Goal: Information Seeking & Learning: Learn about a topic

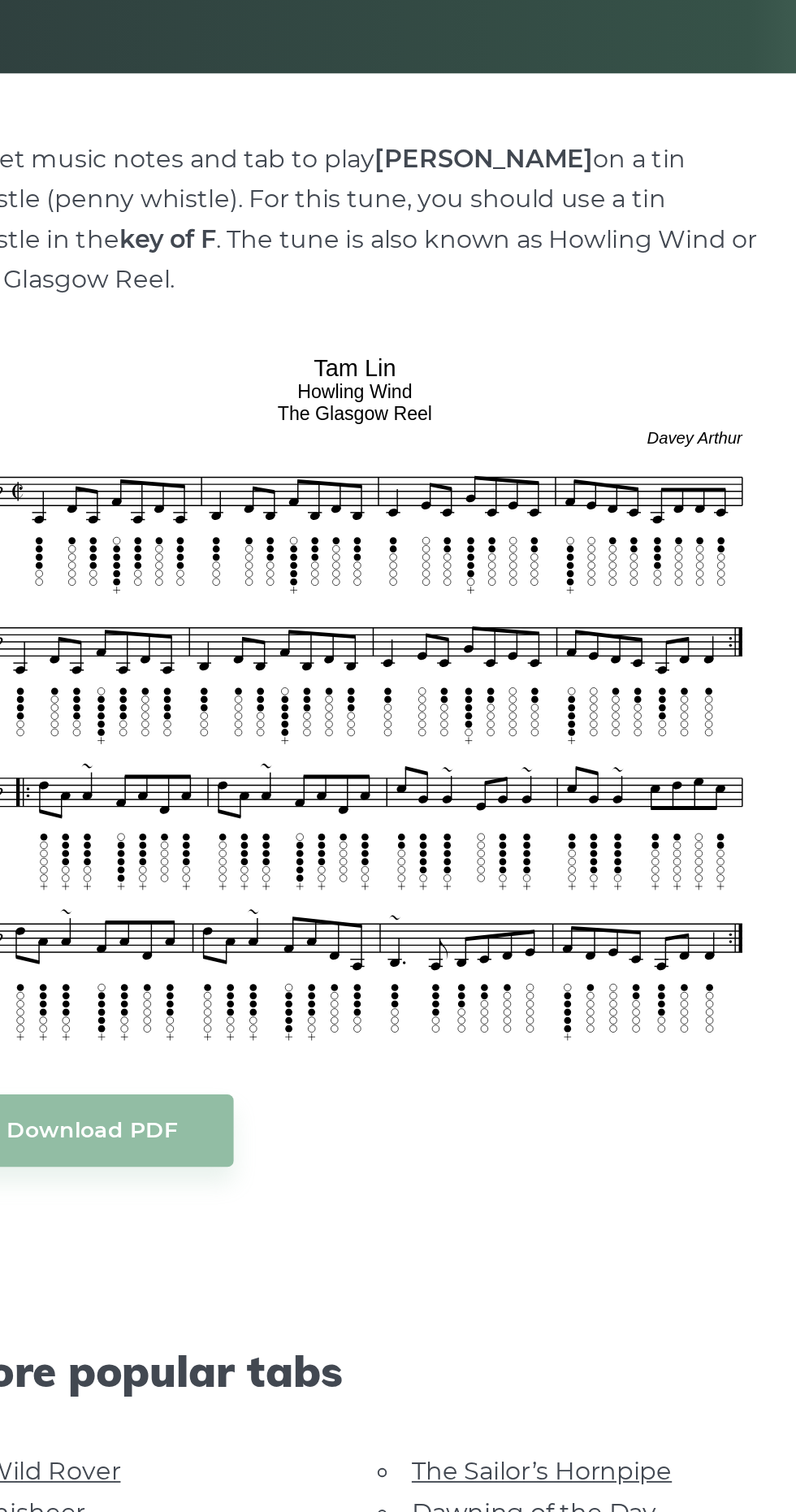
scroll to position [6, 0]
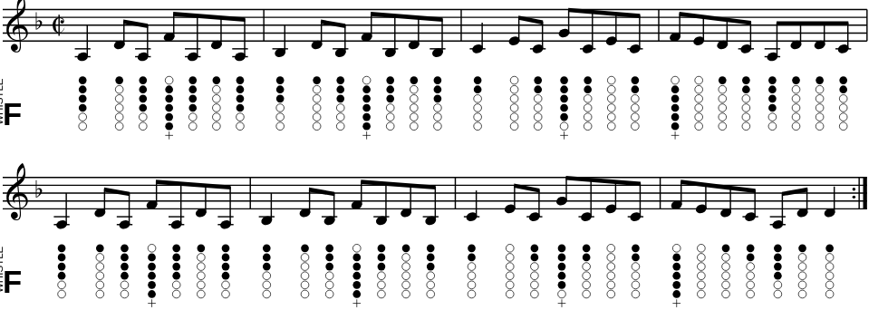
scroll to position [592, 0]
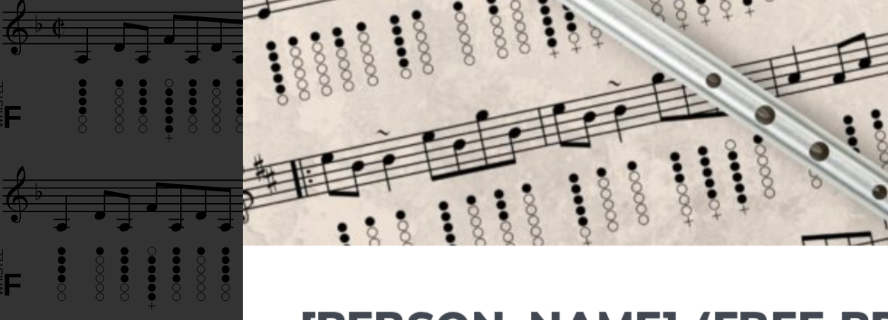
click at [215, 211] on img at bounding box center [443, 129] width 489 height 226
click at [147, 235] on div "× [PERSON_NAME] (FREE PDF) Please leave your email address and the [PERSON_NAME…" at bounding box center [444, 160] width 888 height 320
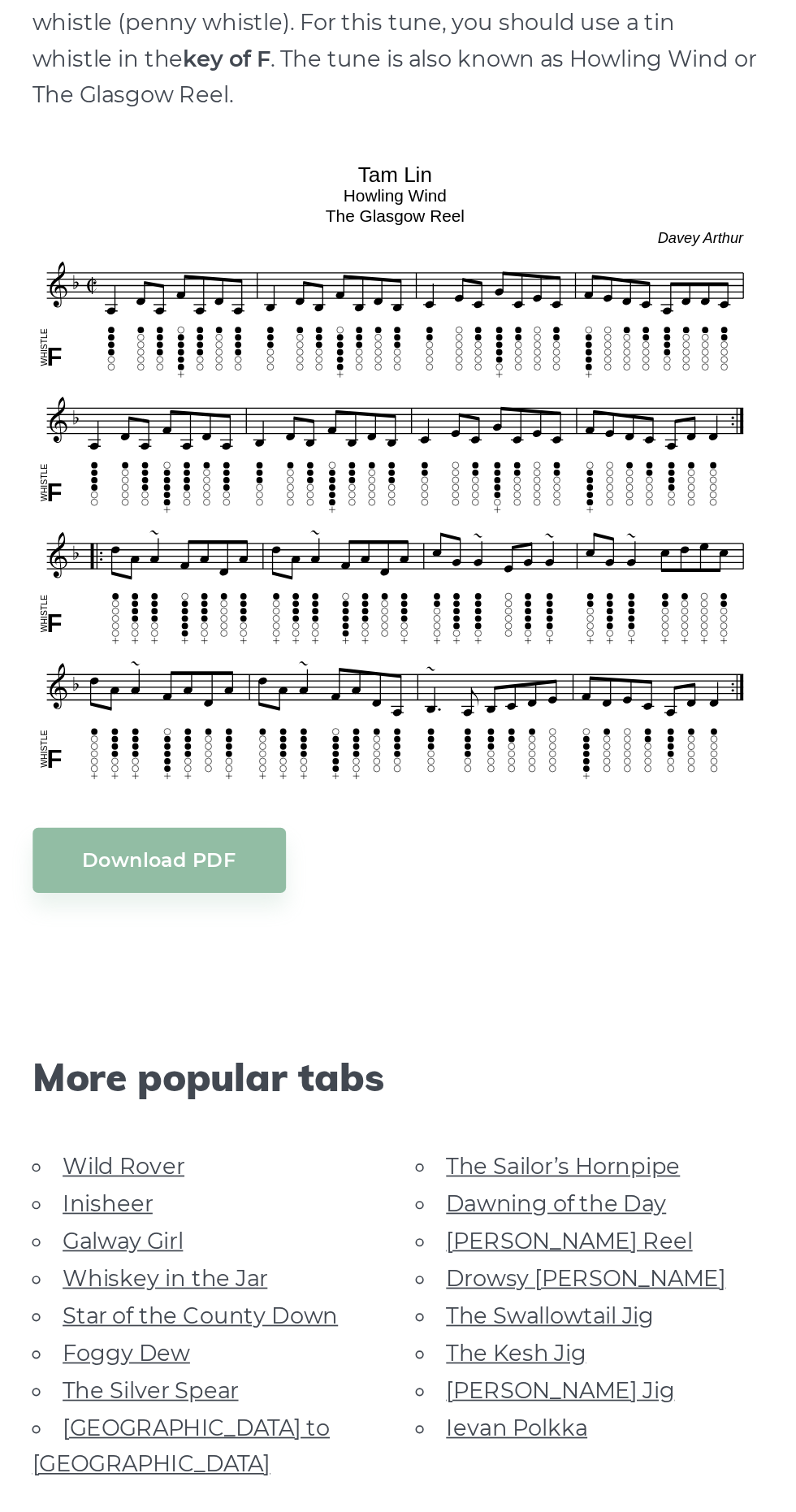
scroll to position [169, 0]
